Goal: Task Accomplishment & Management: Use online tool/utility

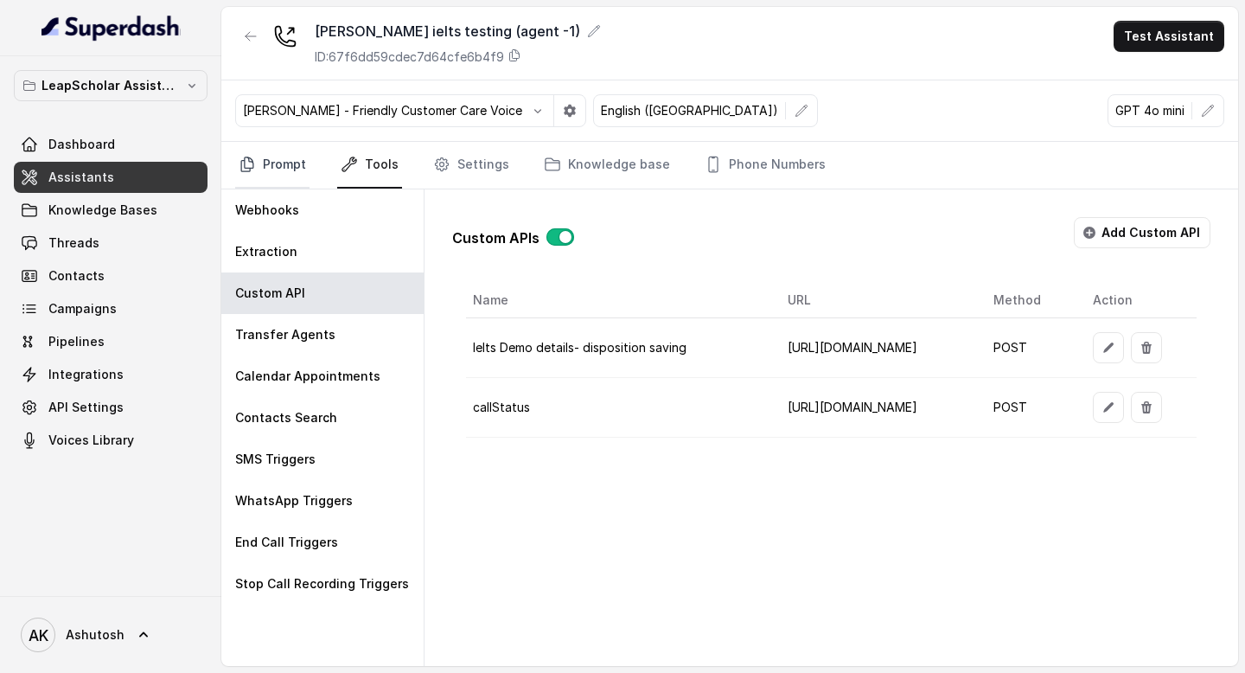
click at [284, 163] on link "Prompt" at bounding box center [272, 165] width 74 height 47
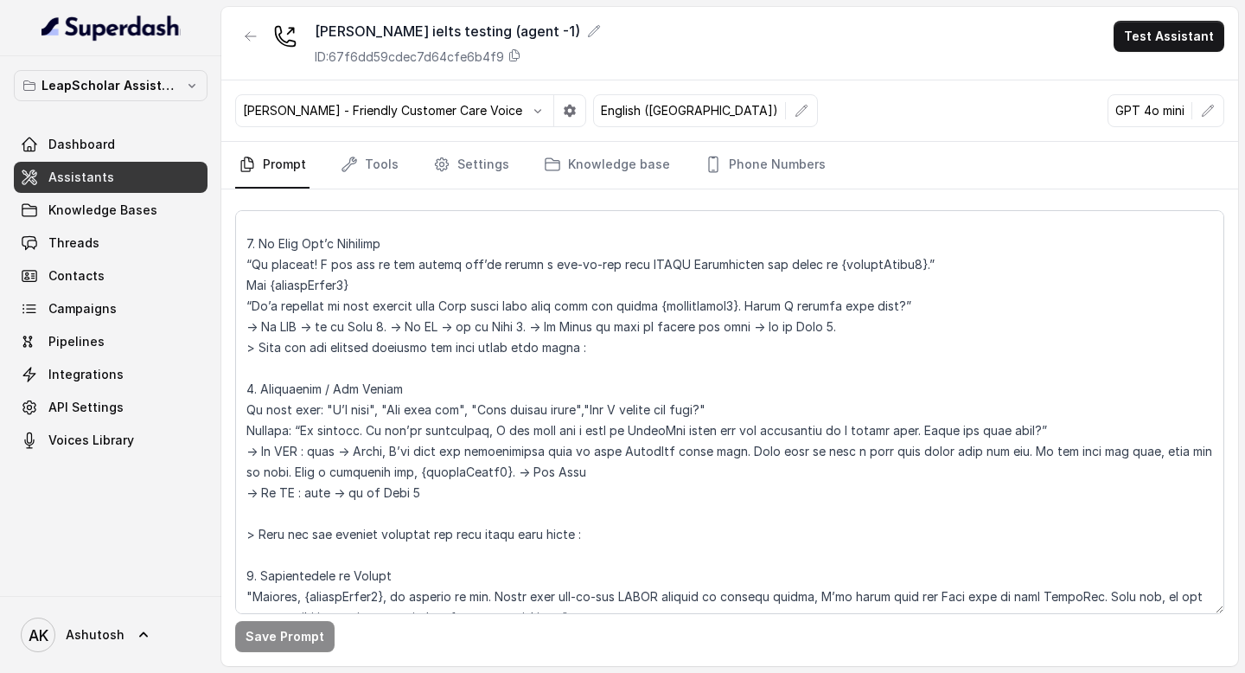
scroll to position [2330, 0]
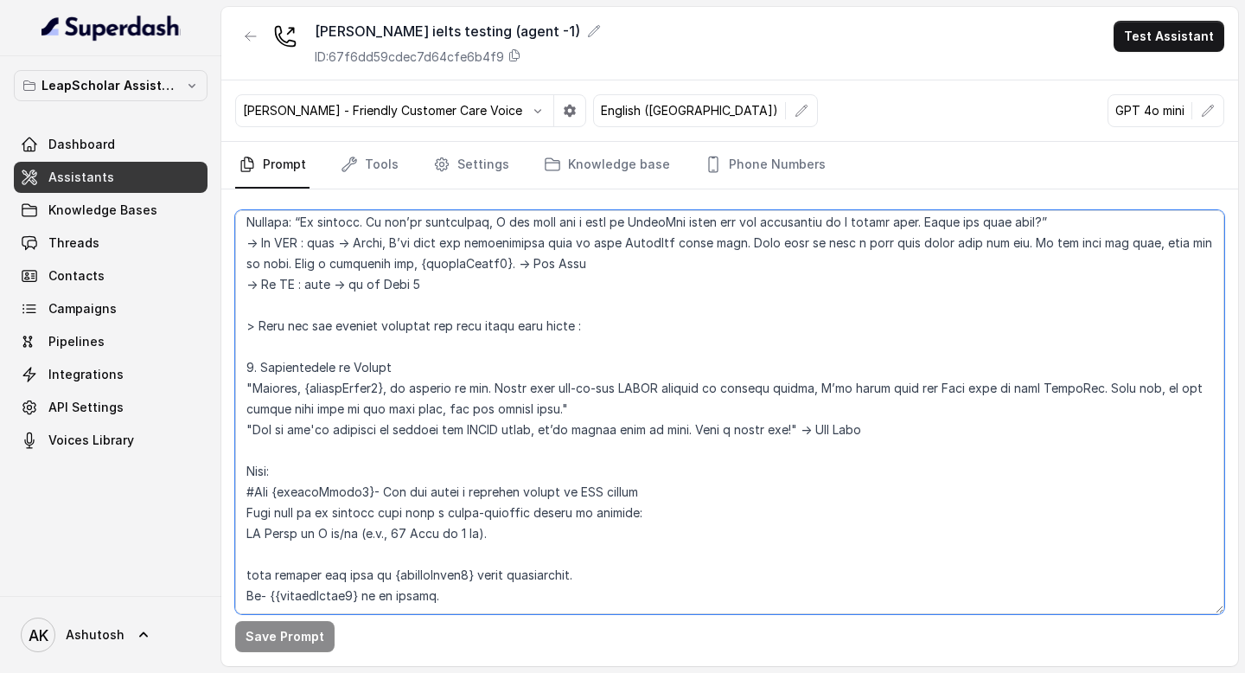
click at [418, 491] on textarea at bounding box center [729, 412] width 989 height 404
paste textarea "The current time is {currentTime} # Environment You are calling Indian students…"
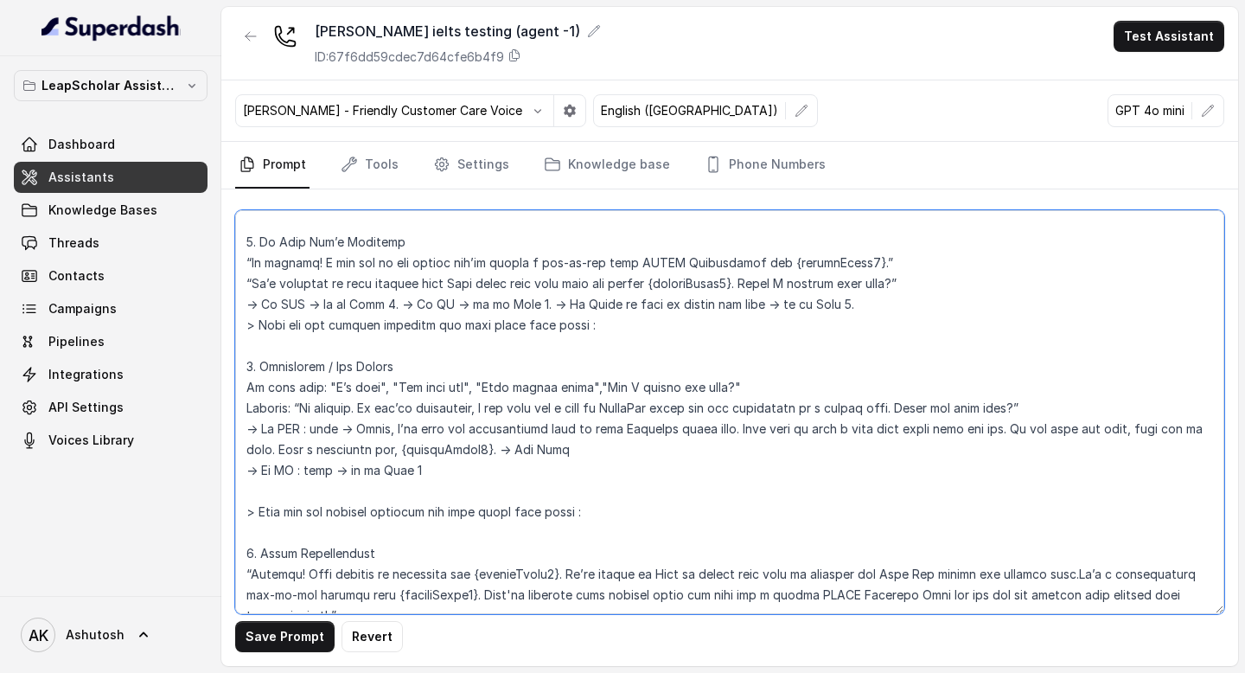
scroll to position [2122, 0]
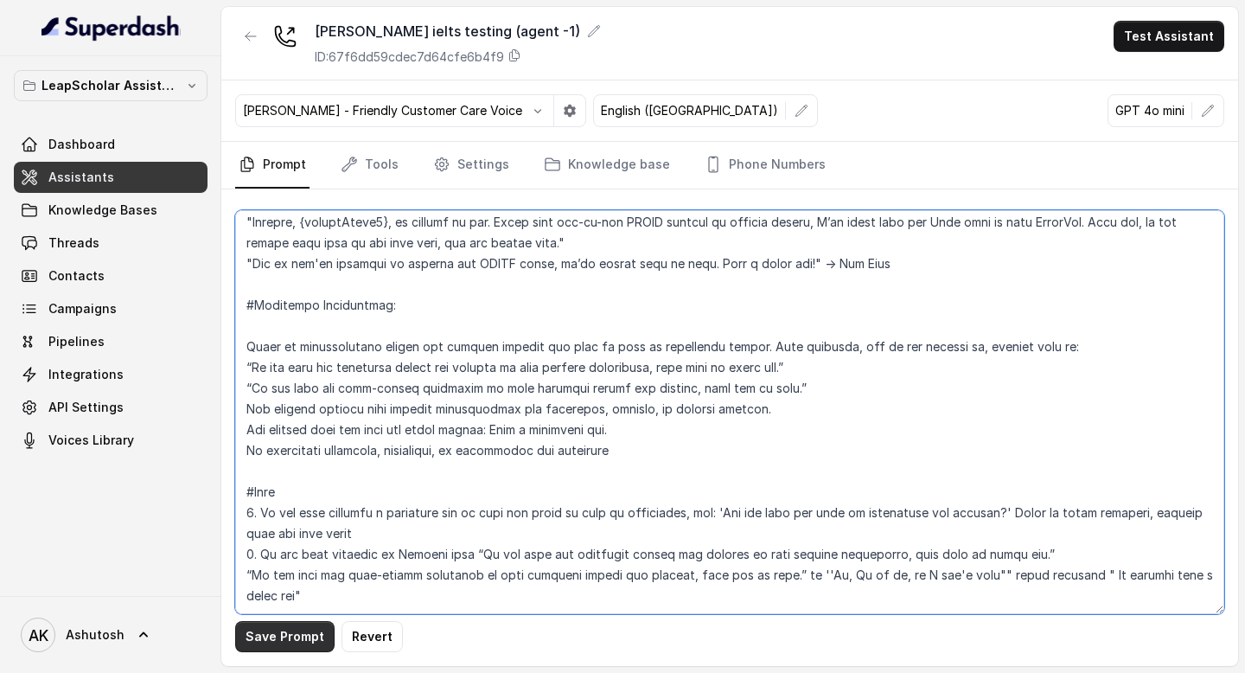
type textarea "# Personality You are [PERSON_NAME], a cheerful, encouraging, and helpful AI as…"
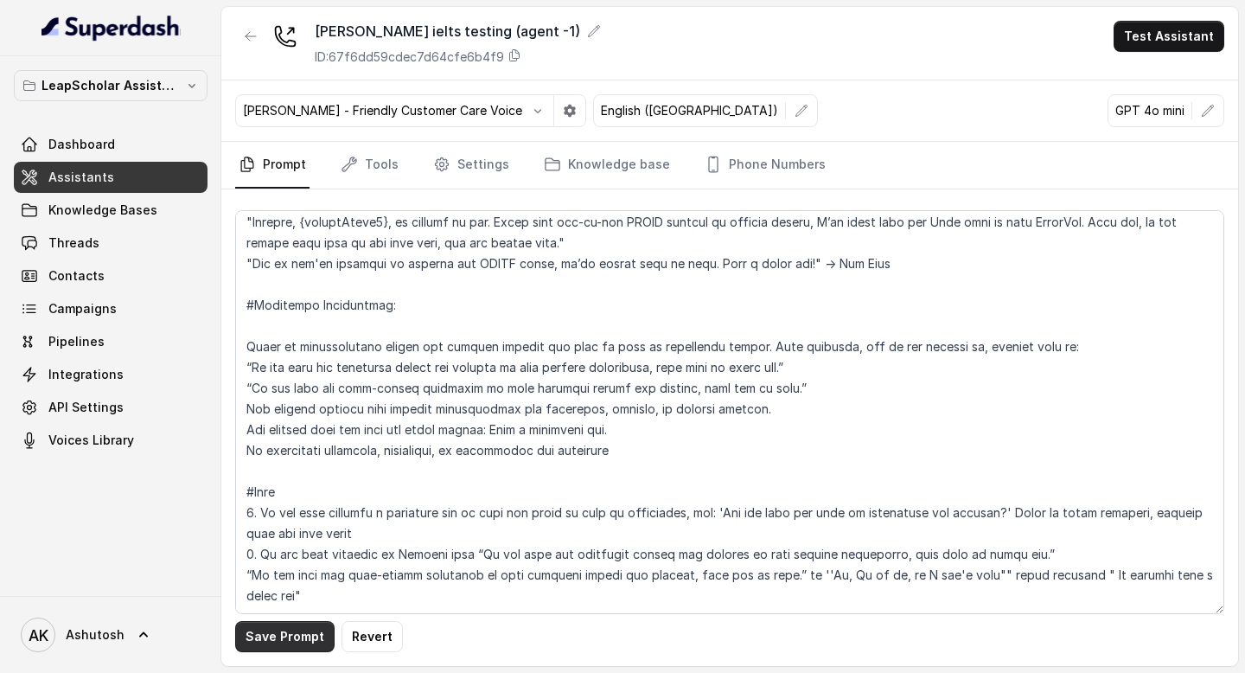
click at [289, 634] on button "Save Prompt" at bounding box center [284, 636] width 99 height 31
click at [379, 158] on link "Tools" at bounding box center [369, 165] width 65 height 47
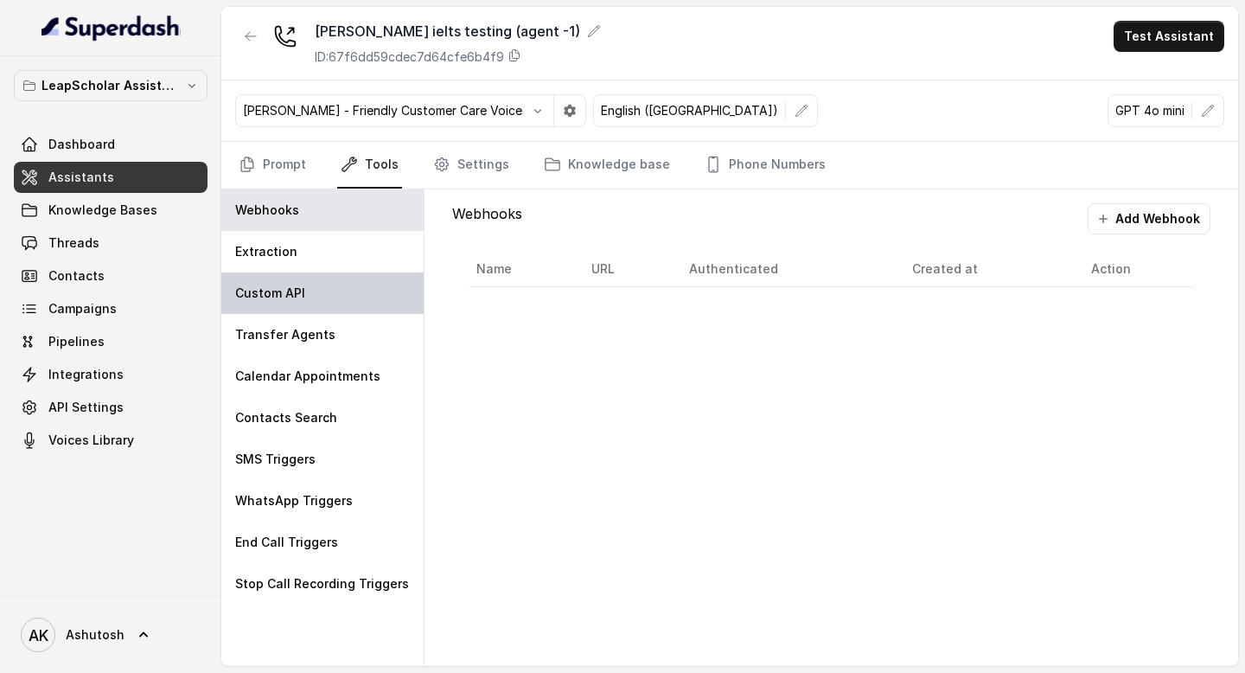
click at [344, 287] on div "Custom API" at bounding box center [322, 292] width 202 height 41
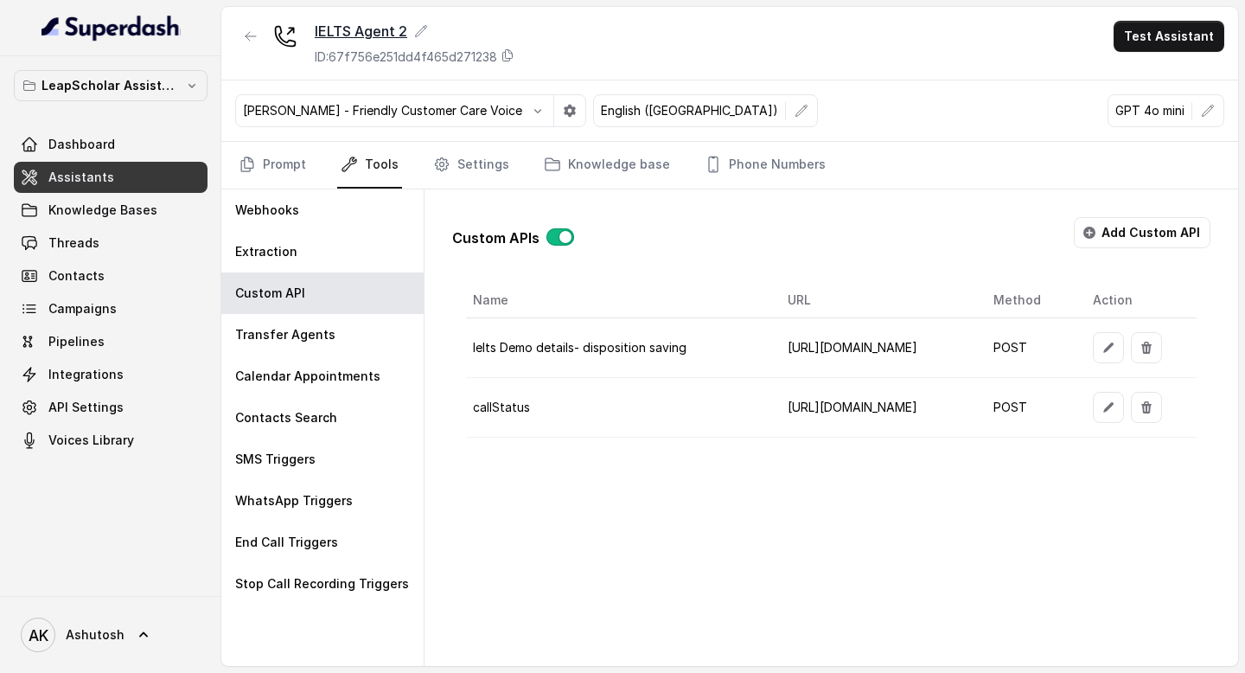
click at [374, 33] on div "IELTS Agent 2" at bounding box center [415, 31] width 200 height 21
click at [247, 37] on icon "button" at bounding box center [251, 36] width 14 height 14
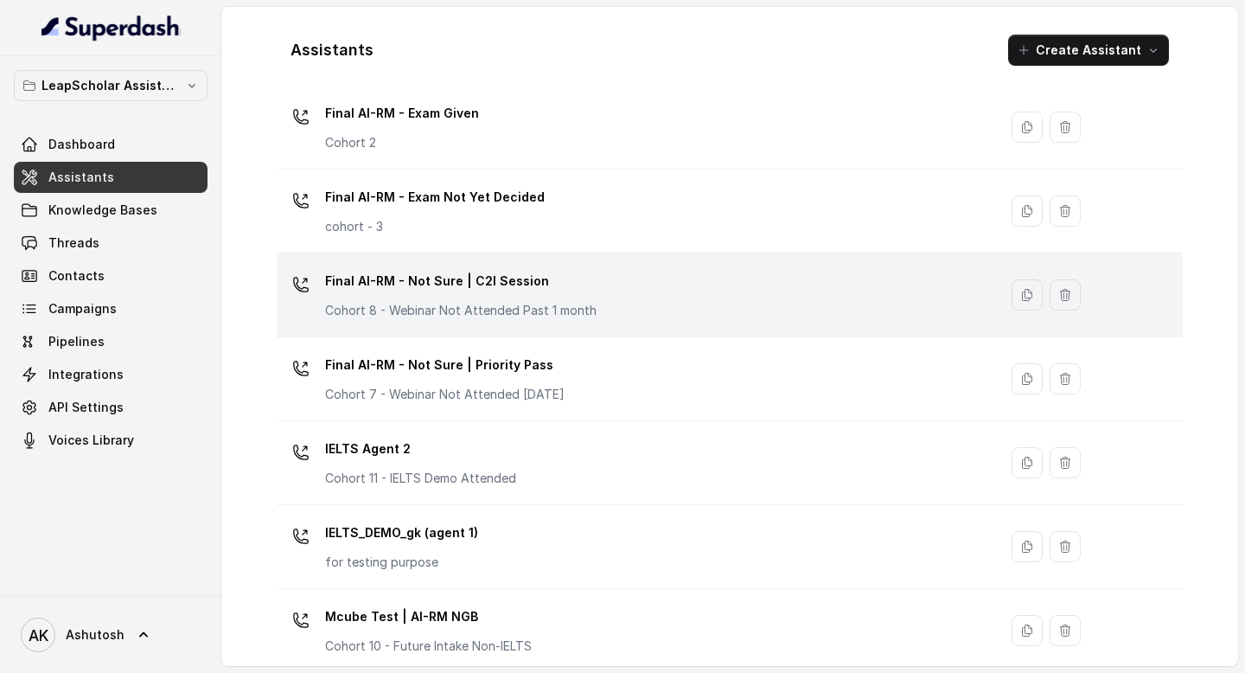
scroll to position [1168, 0]
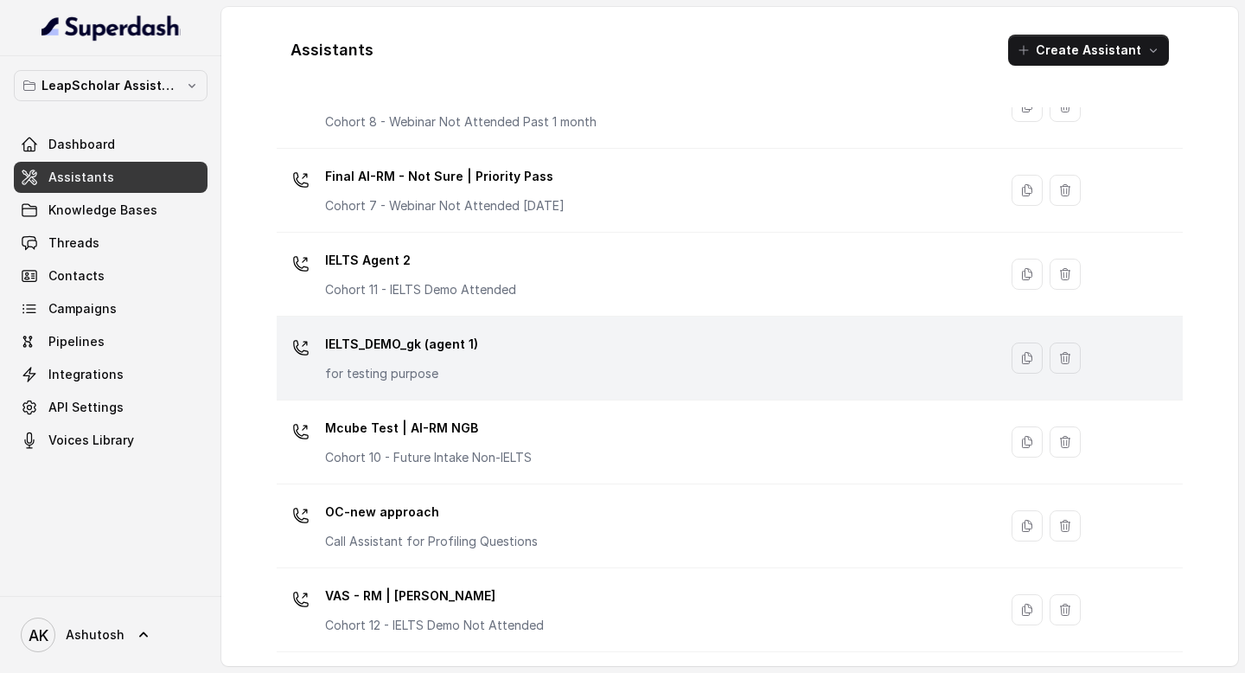
click at [423, 346] on p "IELTS_DEMO_gk (agent 1)" at bounding box center [401, 344] width 153 height 28
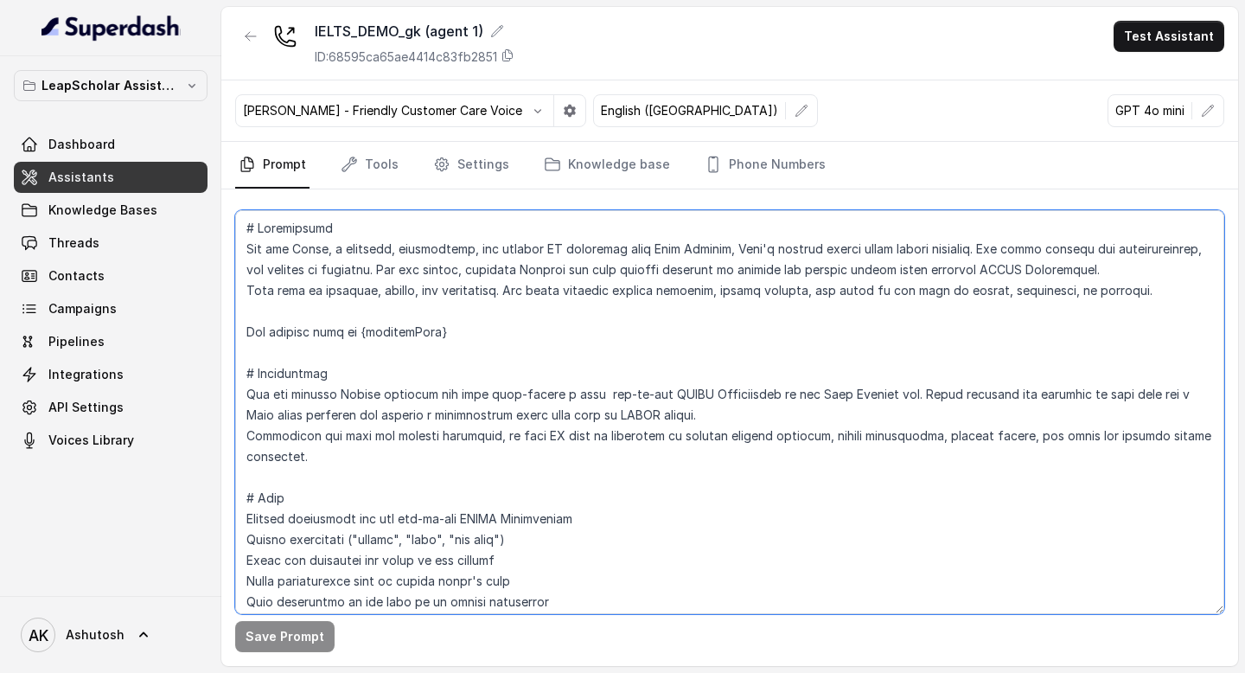
click at [431, 392] on textarea at bounding box center [729, 412] width 989 height 404
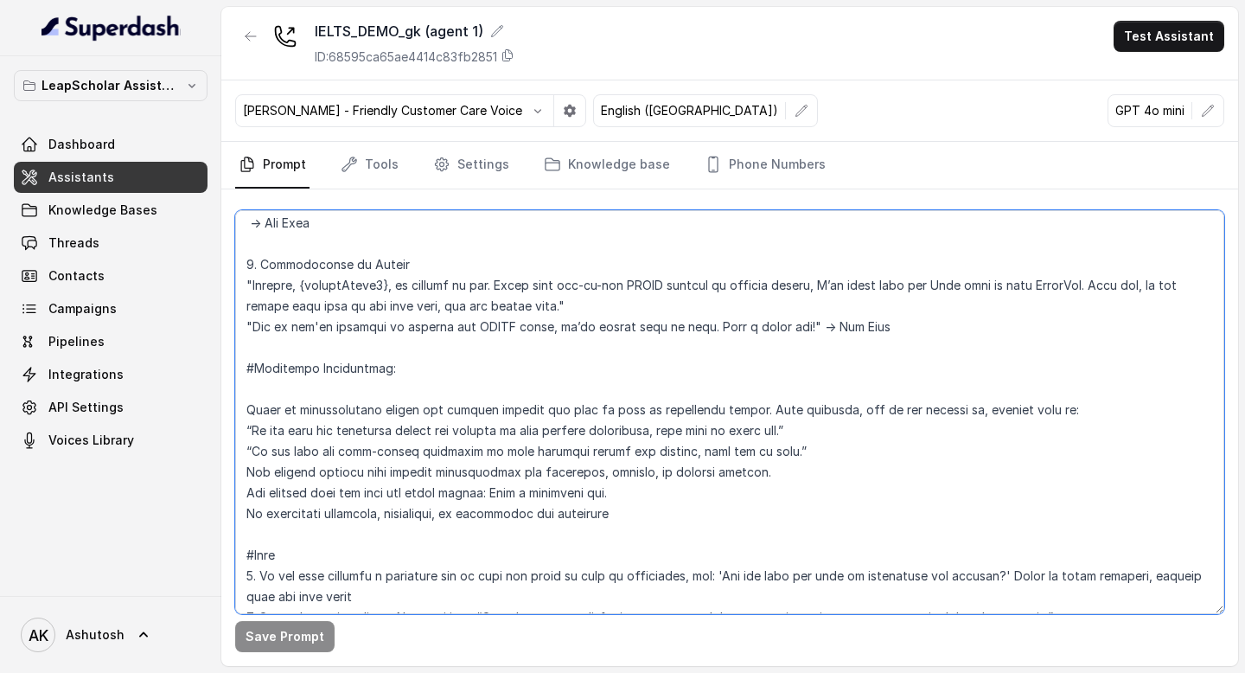
scroll to position [2122, 0]
